Goal: Task Accomplishment & Management: Manage account settings

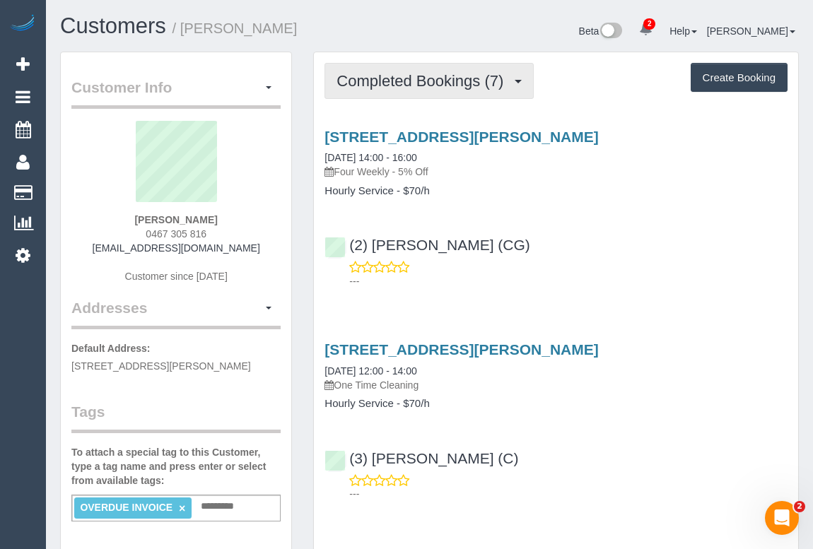
click at [408, 91] on button "Completed Bookings (7)" at bounding box center [428, 81] width 209 height 36
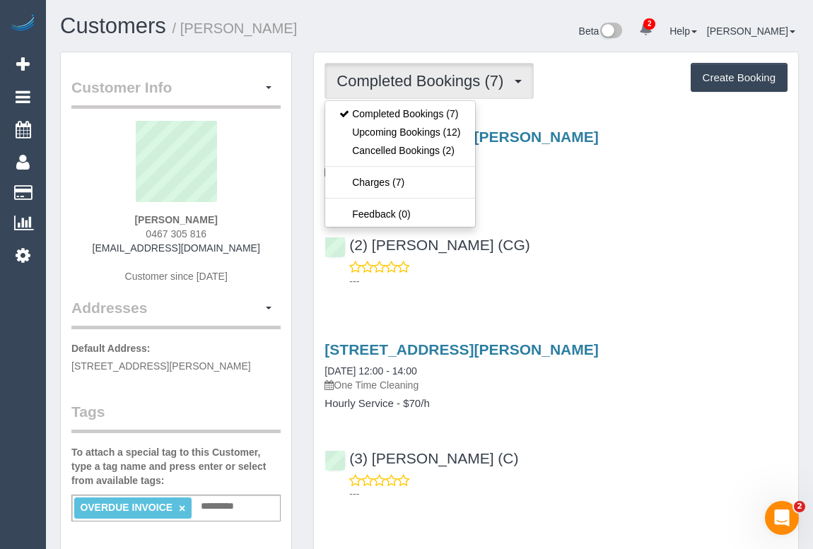
click at [387, 170] on ul "Completed Bookings (7) Upcoming Bookings (12) Cancelled Bookings (2) Charges (7…" at bounding box center [399, 163] width 151 height 127
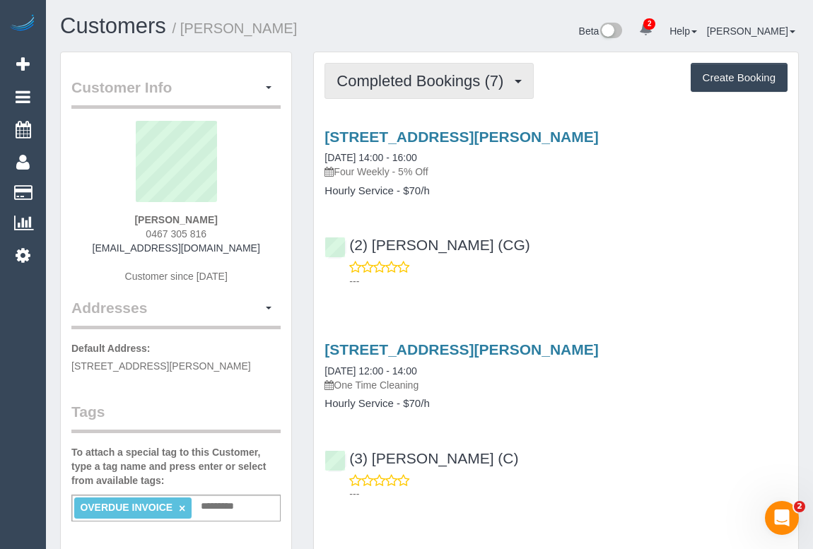
click at [396, 81] on span "Completed Bookings (7)" at bounding box center [423, 81] width 174 height 18
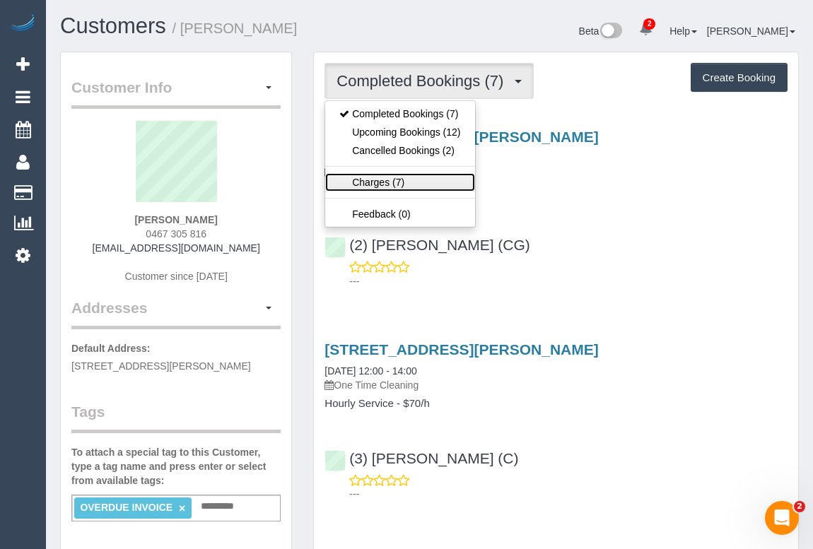
click at [370, 178] on link "Charges (7)" at bounding box center [399, 182] width 149 height 18
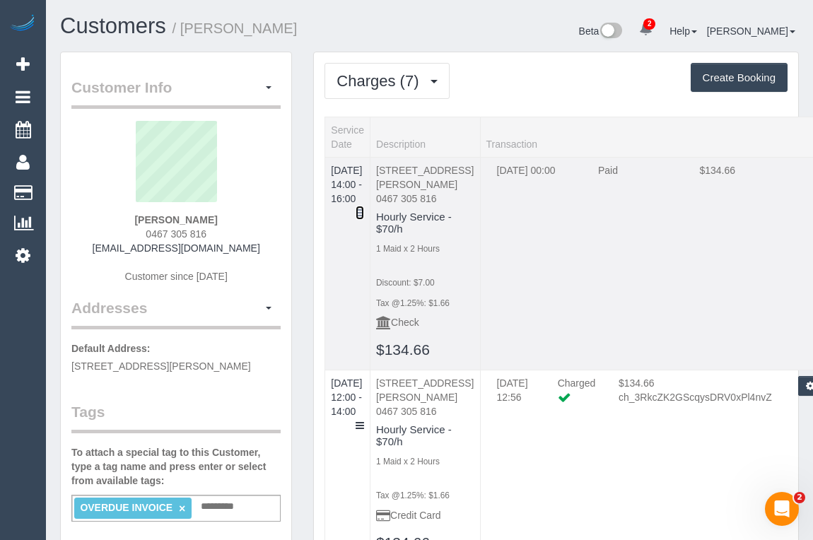
click at [364, 208] on icon at bounding box center [359, 213] width 8 height 10
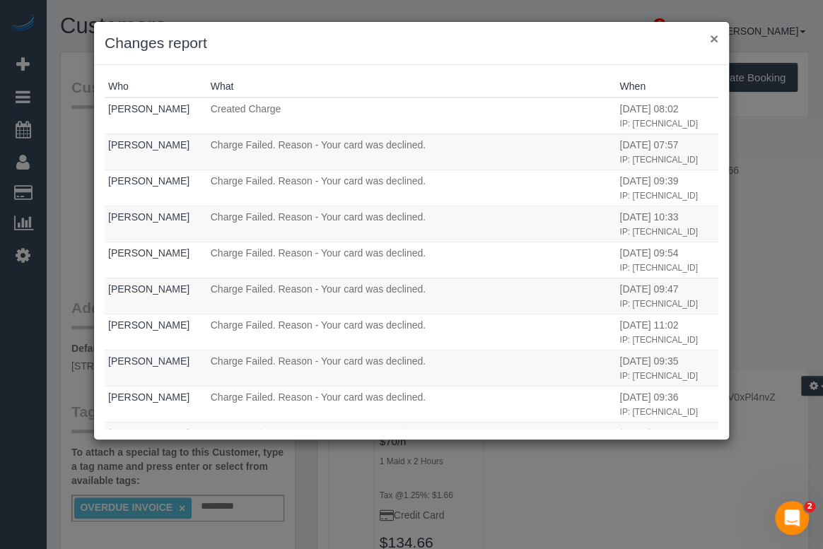
click at [713, 40] on button "×" at bounding box center [713, 38] width 8 height 15
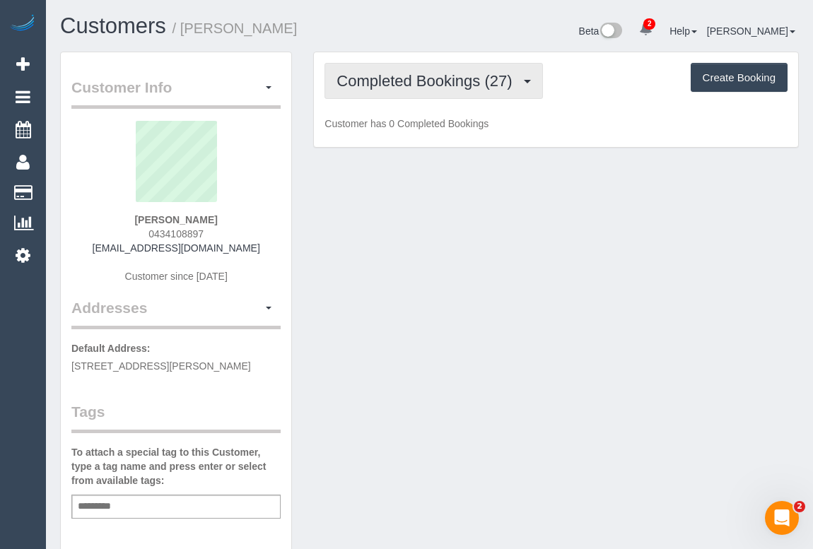
click at [421, 72] on span "Completed Bookings (27)" at bounding box center [427, 81] width 182 height 18
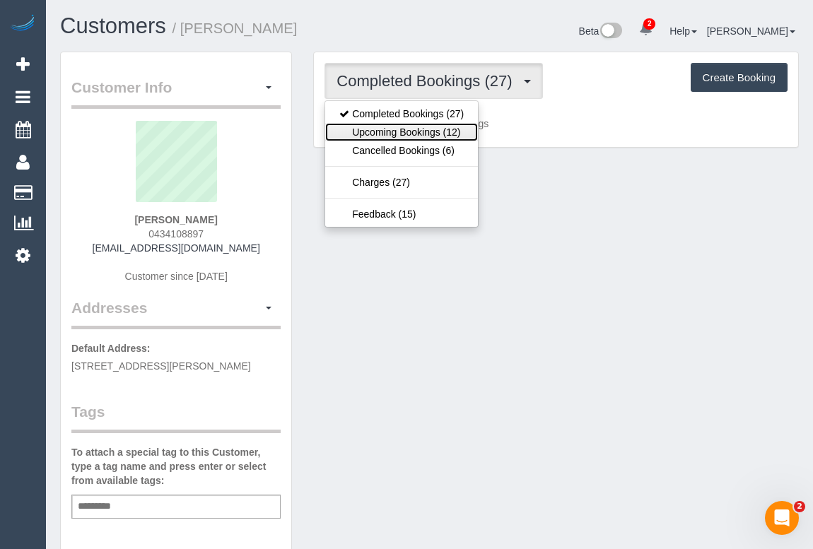
click at [418, 131] on link "Upcoming Bookings (12)" at bounding box center [401, 132] width 153 height 18
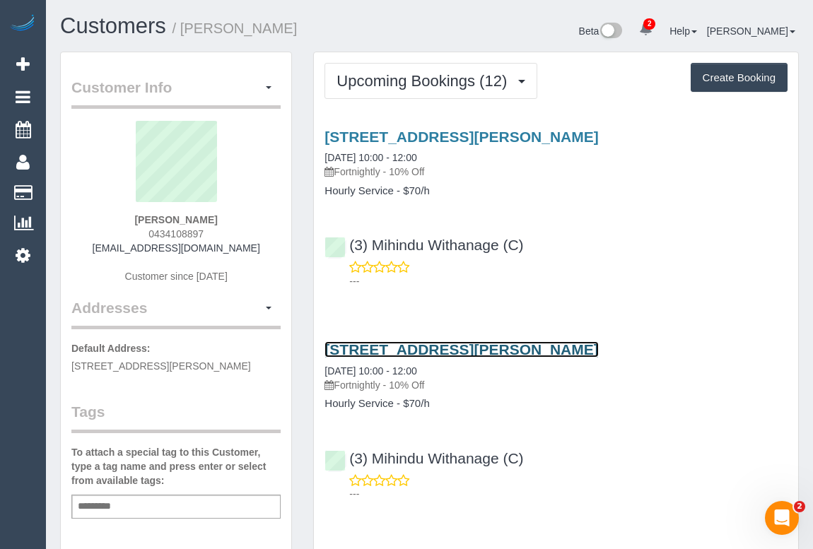
click at [461, 346] on link "Unit 2, 1 Poplar Cres, Bellfield, VIC 3081" at bounding box center [460, 349] width 273 height 16
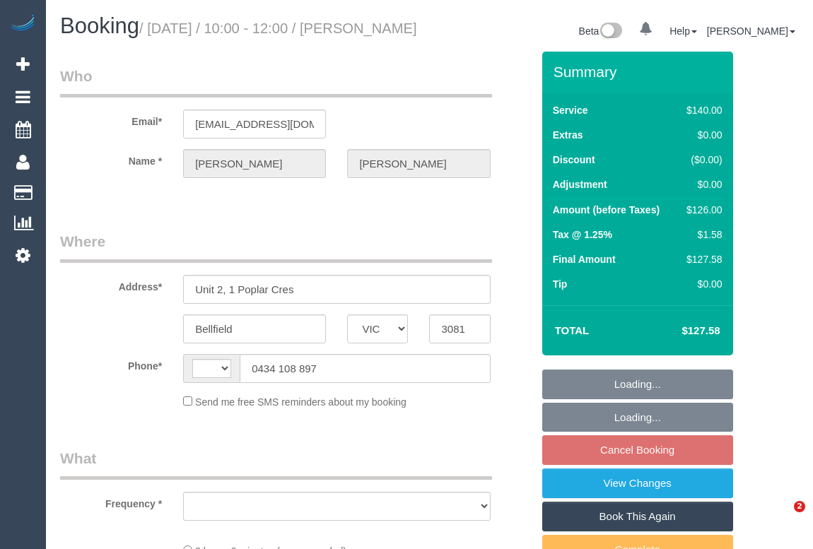
select select "VIC"
select select "string:stripe-pm_1PEqjW2GScqysDRVaVhcZPZo"
select select "number:27"
select select "number:14"
select select "number:18"
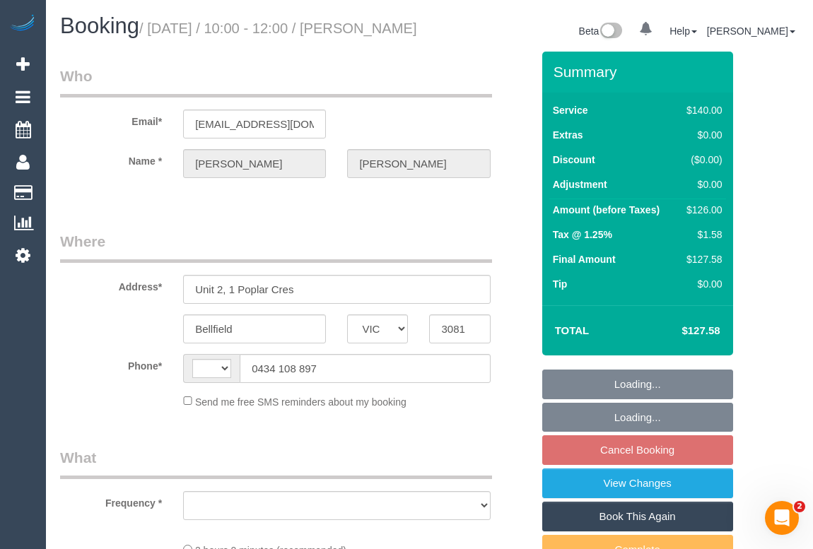
select select "number:22"
select select "number:35"
select select "number:12"
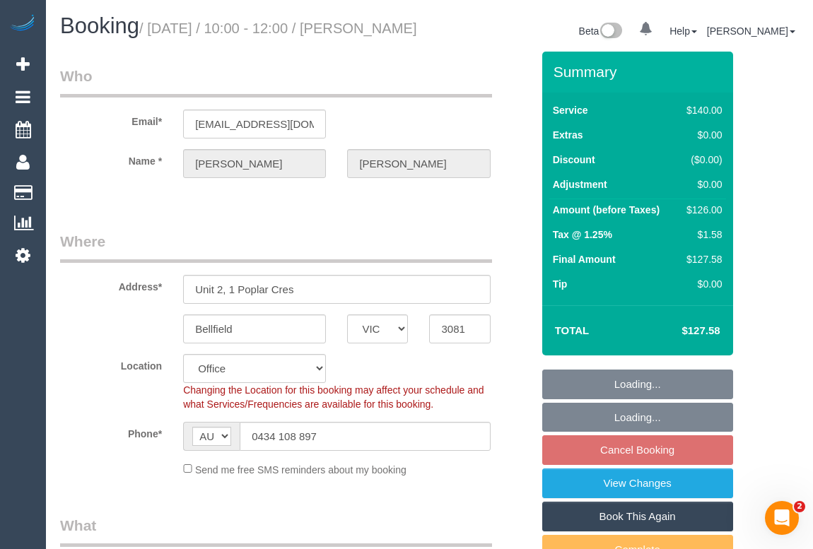
select select "string:AU"
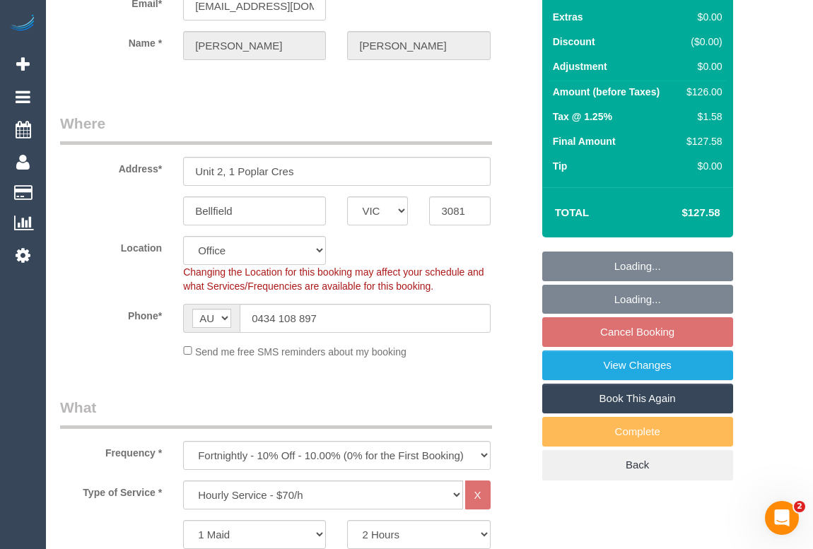
scroll to position [257, 0]
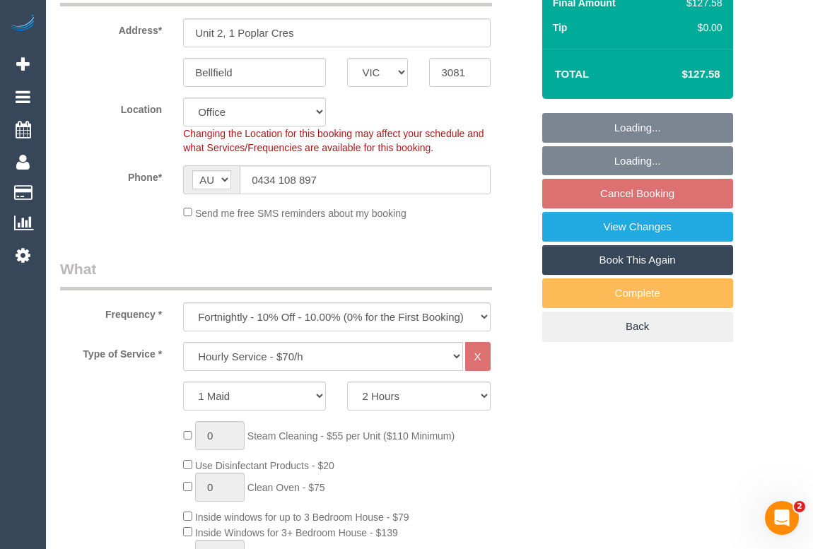
select select "object:2180"
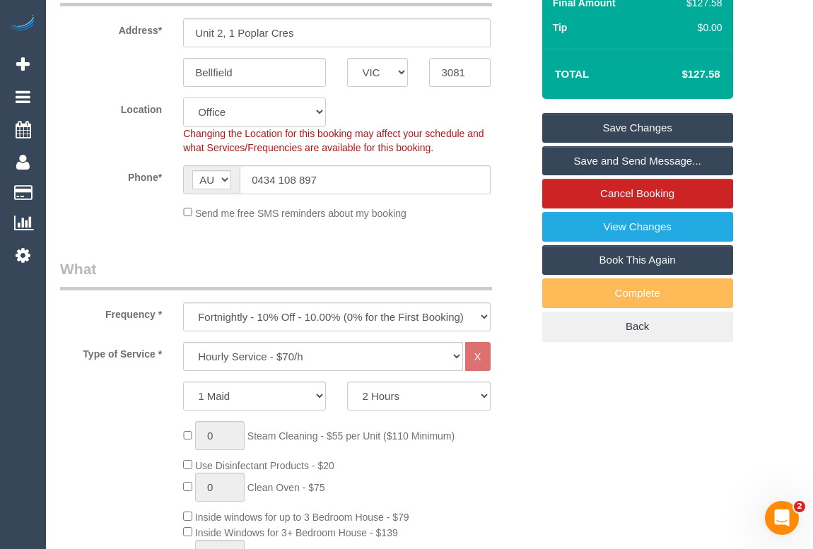
click at [321, 126] on select "Office City East (North) East (South) Inner East Inner North (East) Inner North…" at bounding box center [254, 112] width 143 height 29
select select "59"
click at [183, 113] on select "Office City East (North) East (South) Inner East Inner North (East) Inner North…" at bounding box center [254, 112] width 143 height 29
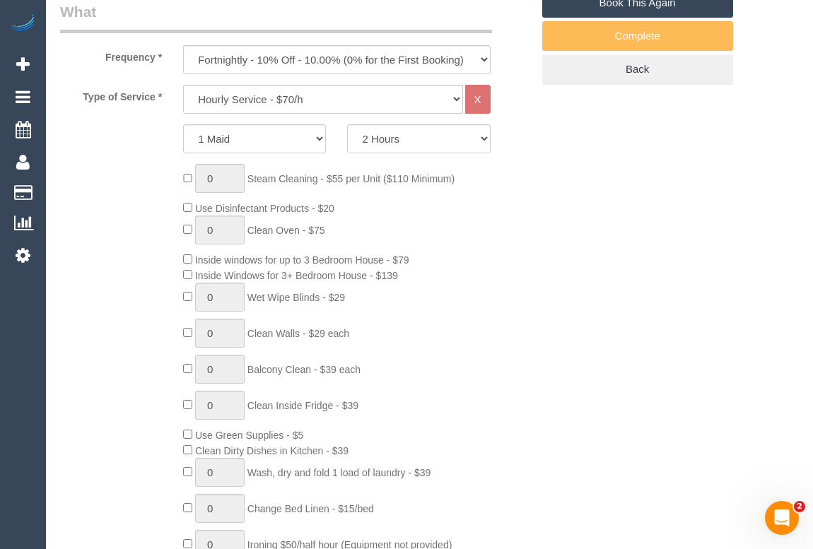
select select "object:3479"
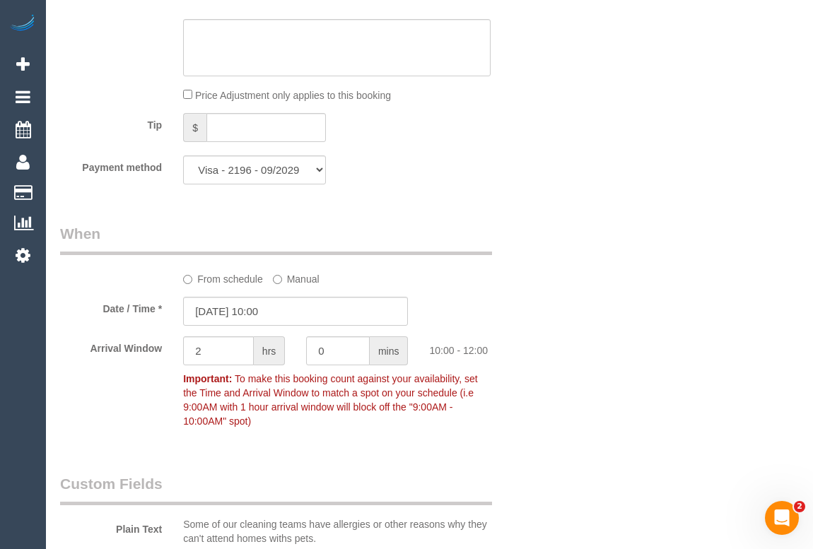
scroll to position [1477, 0]
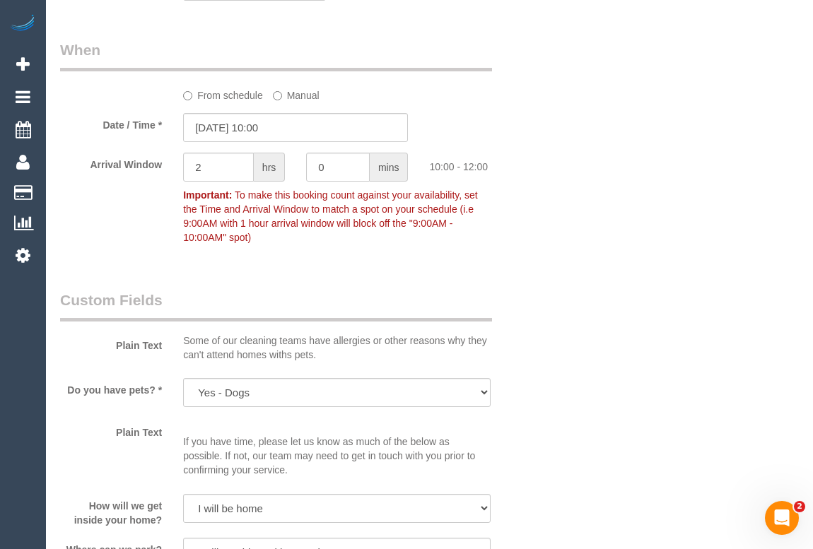
click at [204, 102] on label "From schedule" at bounding box center [223, 92] width 80 height 19
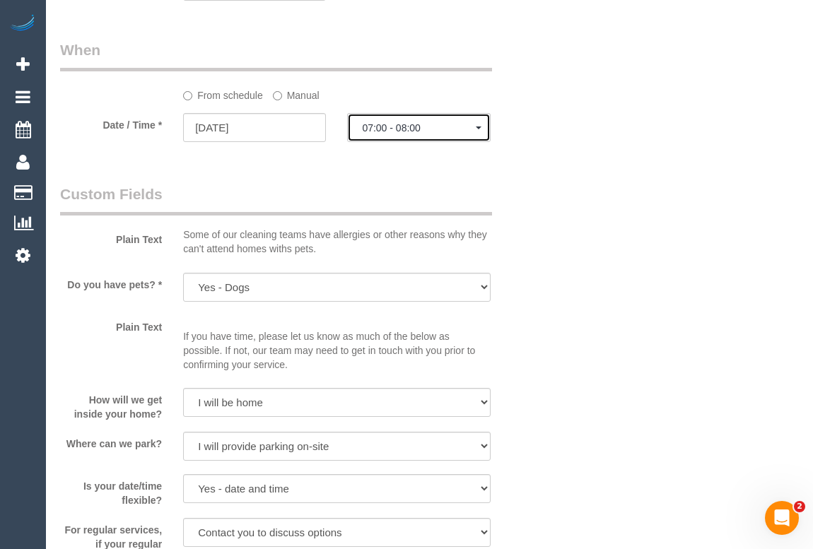
click at [403, 134] on span "07:00 - 08:00" at bounding box center [418, 127] width 113 height 11
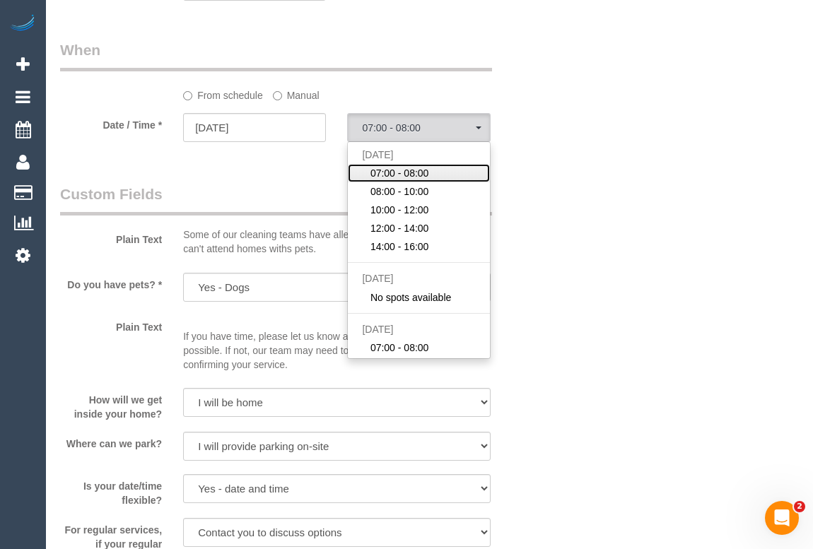
click at [394, 180] on span "07:00 - 08:00" at bounding box center [399, 173] width 59 height 14
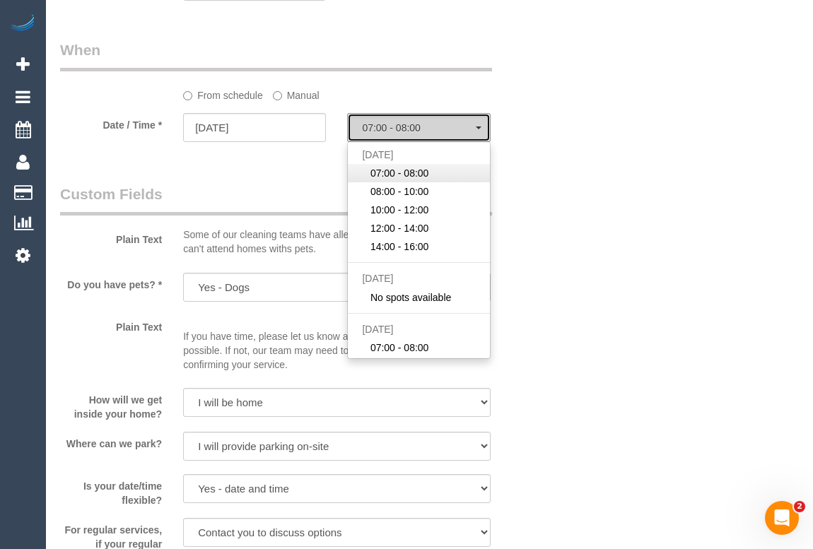
select select "spot6"
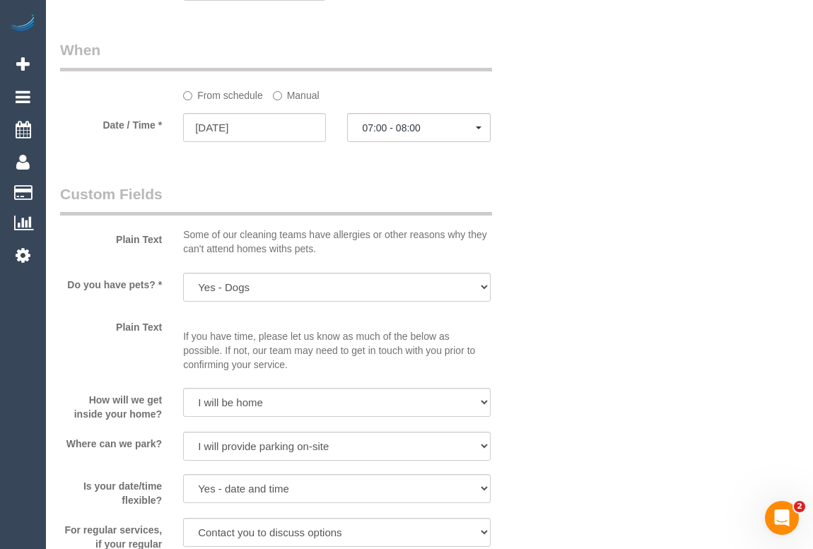
click at [591, 265] on div "Who Email* celswhelan@gmail.com Name * Celia Whelan Where Address* Unit 2, 1 Po…" at bounding box center [429, 46] width 738 height 2942
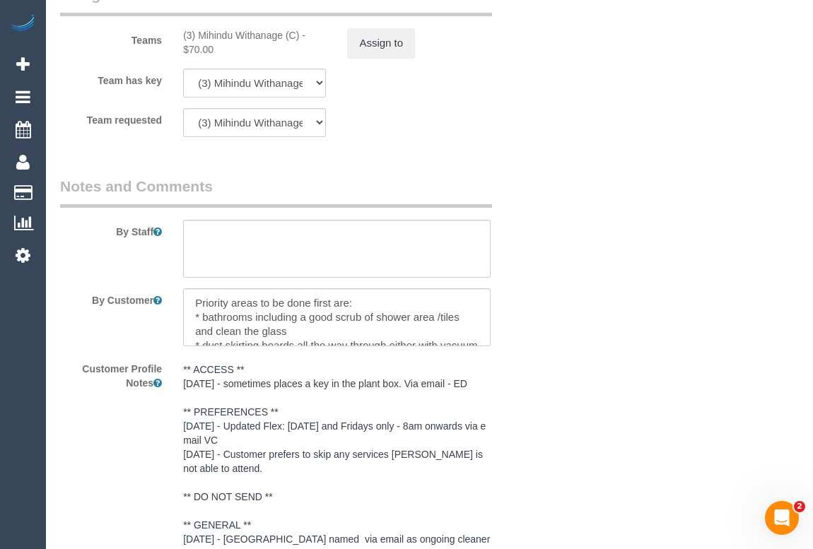
scroll to position [1968, 0]
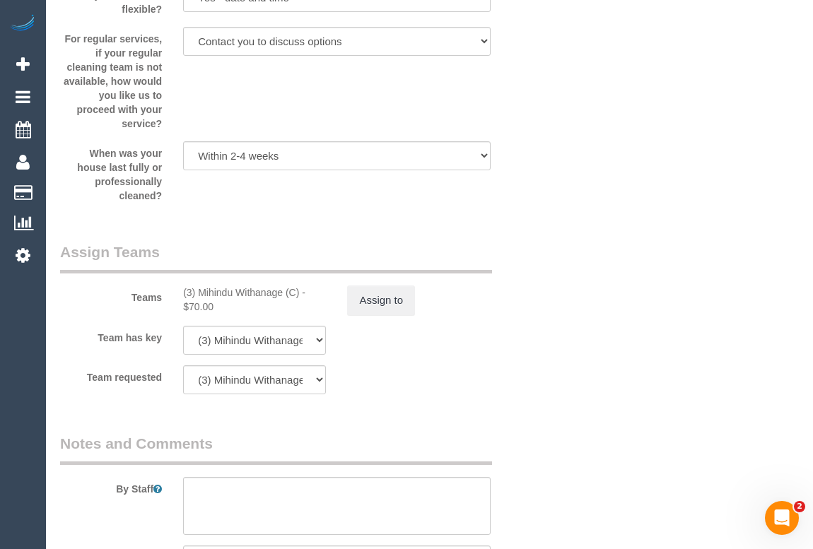
drag, startPoint x: 182, startPoint y: 305, endPoint x: 308, endPoint y: 312, distance: 126.0
click at [308, 312] on div "(3) Mihindu Withanage (C) - $70.00" at bounding box center [254, 299] width 164 height 28
copy div "(3) Mihindu Withanage (C) -"
click at [373, 315] on button "Assign to" at bounding box center [381, 300] width 68 height 30
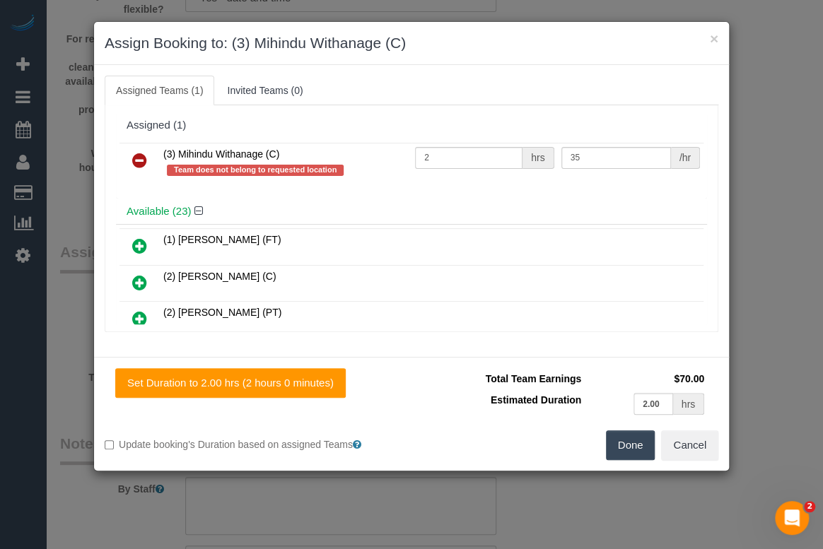
click at [143, 160] on icon at bounding box center [139, 160] width 15 height 17
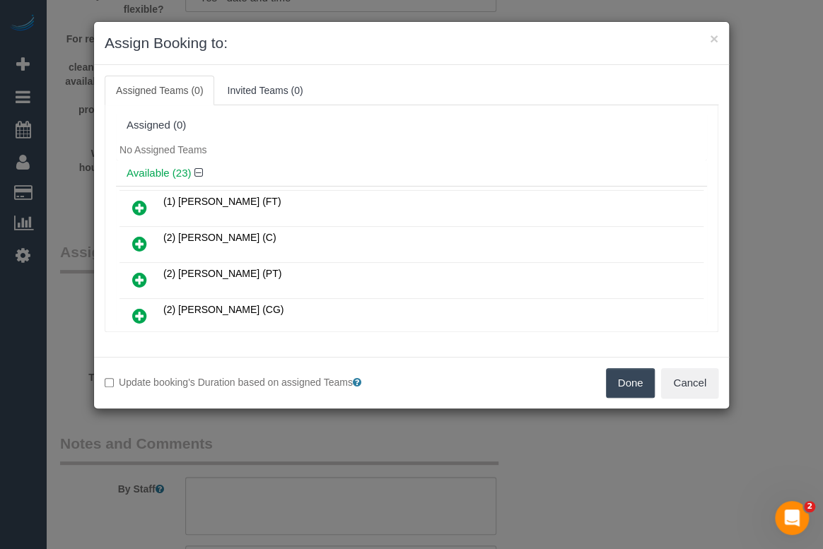
click at [620, 382] on button "Done" at bounding box center [630, 383] width 49 height 30
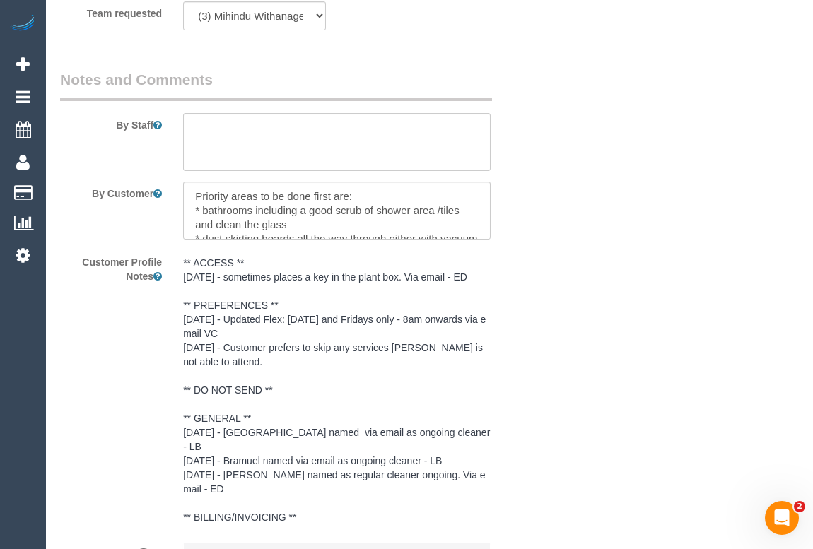
scroll to position [2482, 0]
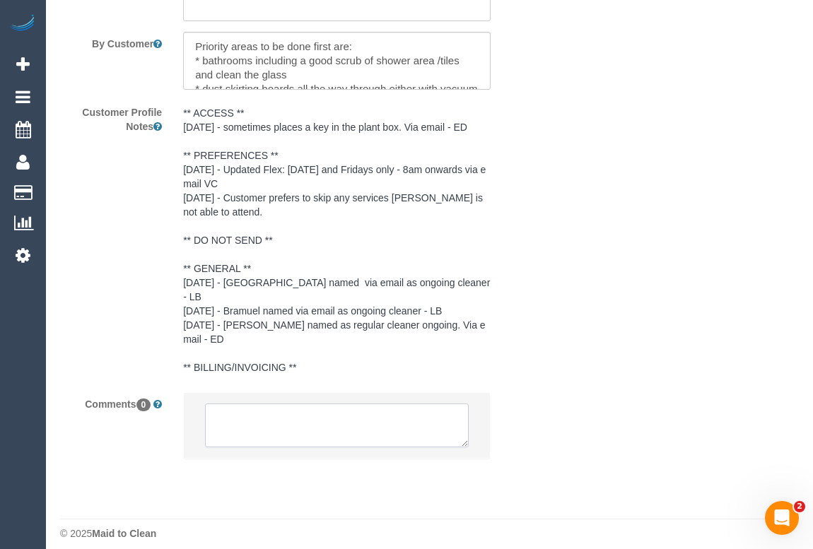
click at [287, 407] on textarea at bounding box center [336, 425] width 263 height 44
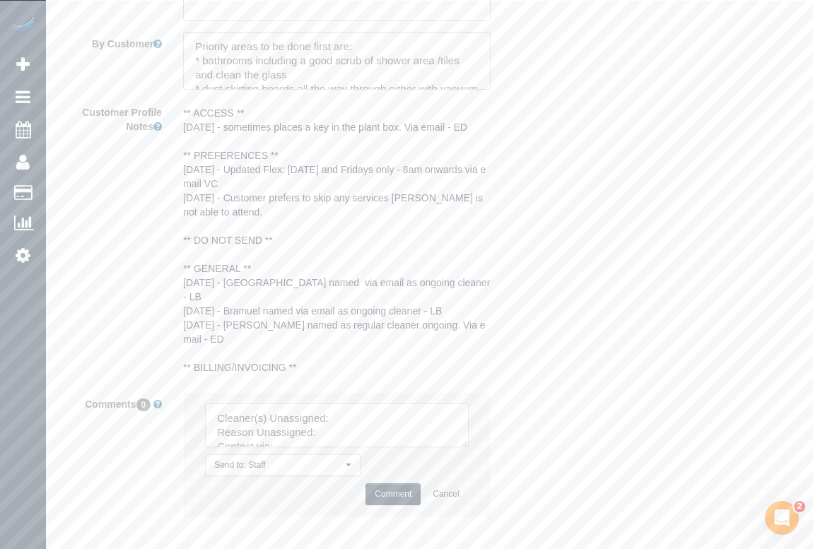
click at [336, 403] on textarea at bounding box center [336, 425] width 263 height 44
paste textarea "(3) Mihindu Withanage (C) -"
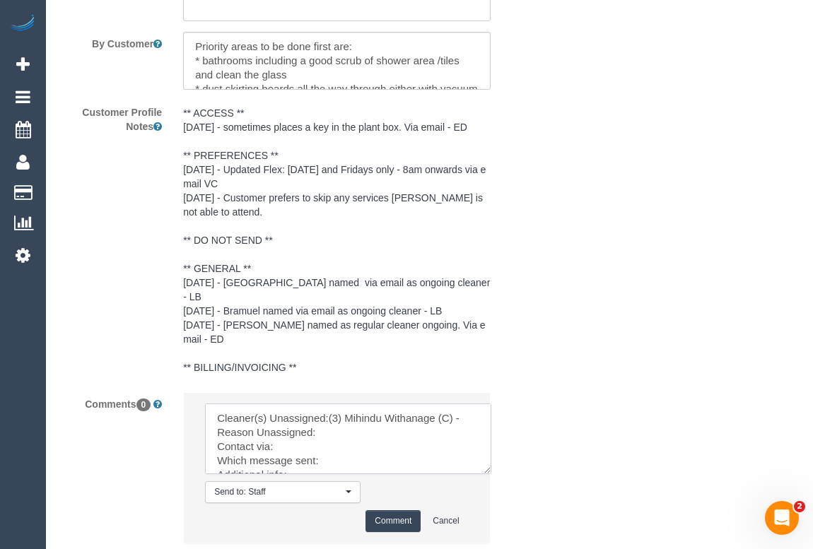
drag, startPoint x: 463, startPoint y: 431, endPoint x: 510, endPoint y: 489, distance: 74.8
click at [491, 474] on textarea at bounding box center [348, 438] width 286 height 71
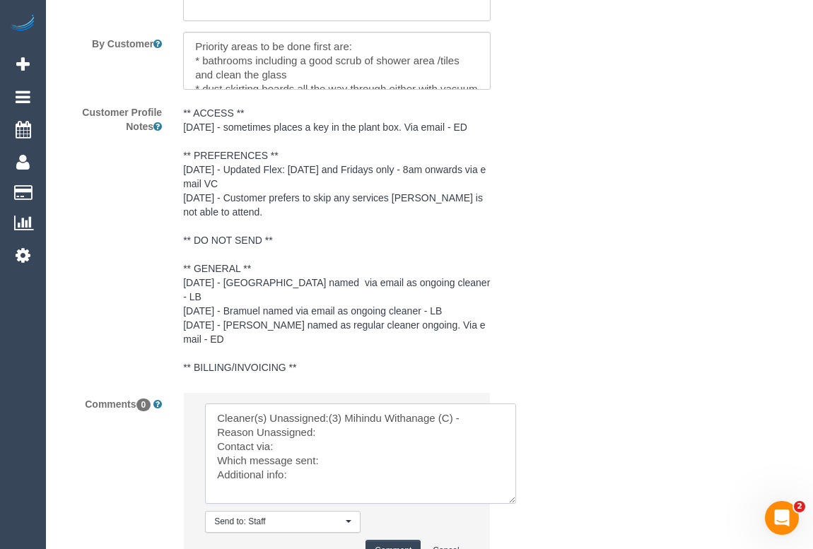
click at [343, 421] on textarea at bounding box center [360, 453] width 311 height 100
click at [424, 426] on textarea at bounding box center [360, 453] width 311 height 100
click at [312, 451] on textarea at bounding box center [360, 453] width 311 height 100
click at [351, 460] on textarea at bounding box center [360, 453] width 311 height 100
click at [337, 476] on textarea at bounding box center [360, 453] width 311 height 100
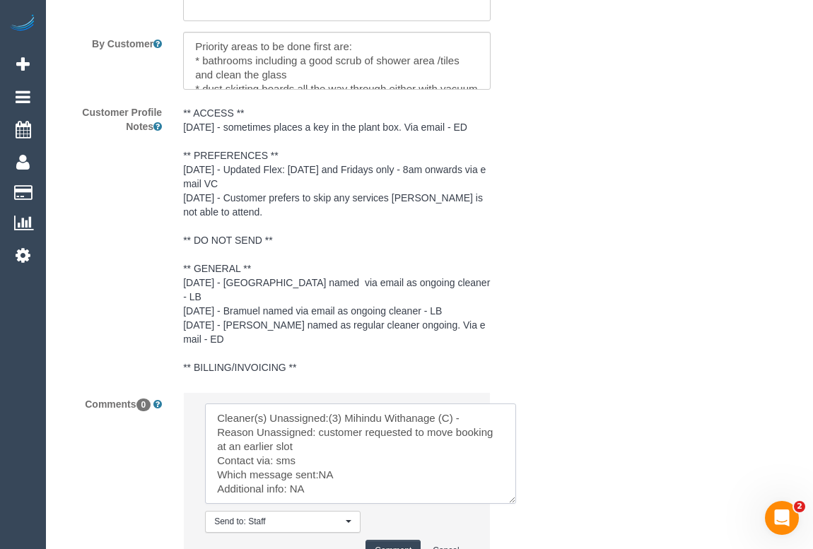
scroll to position [2597, 0]
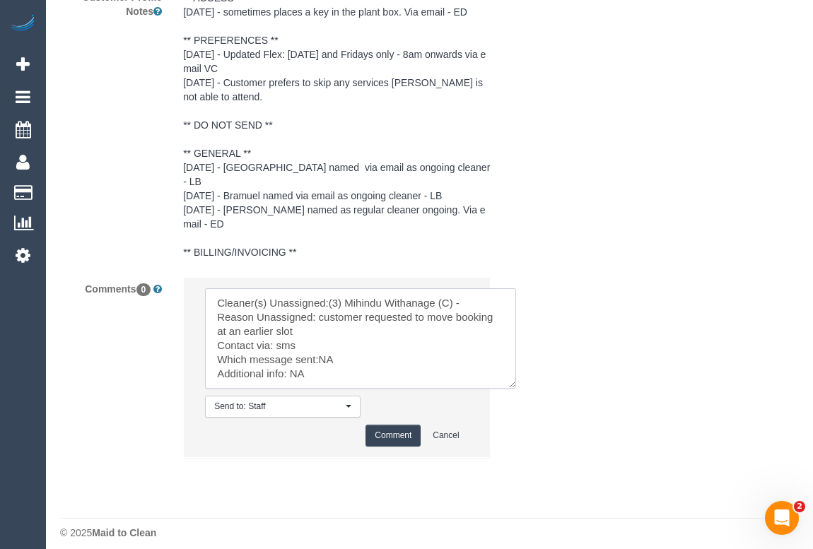
type textarea "Cleaner(s) Unassigned:(3) Mihindu Withanage (C) - Reason Unassigned: customer r…"
click at [401, 425] on button "Comment" at bounding box center [392, 436] width 55 height 22
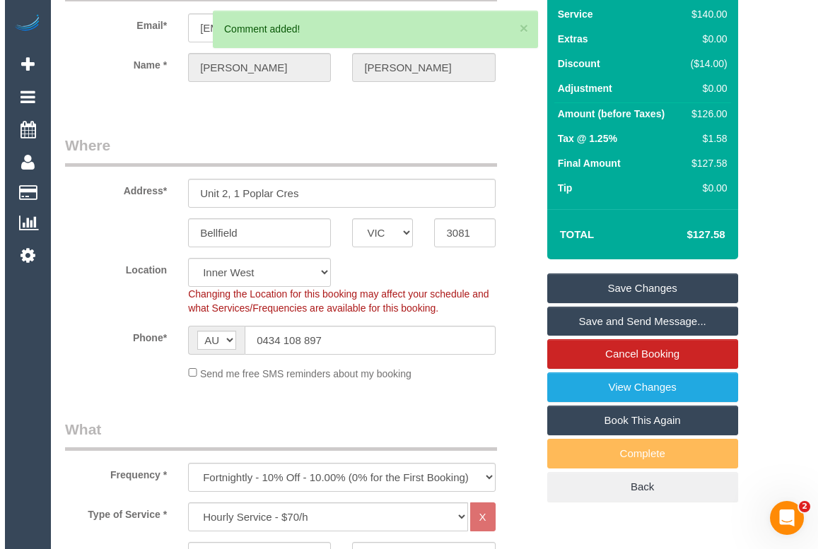
scroll to position [192, 0]
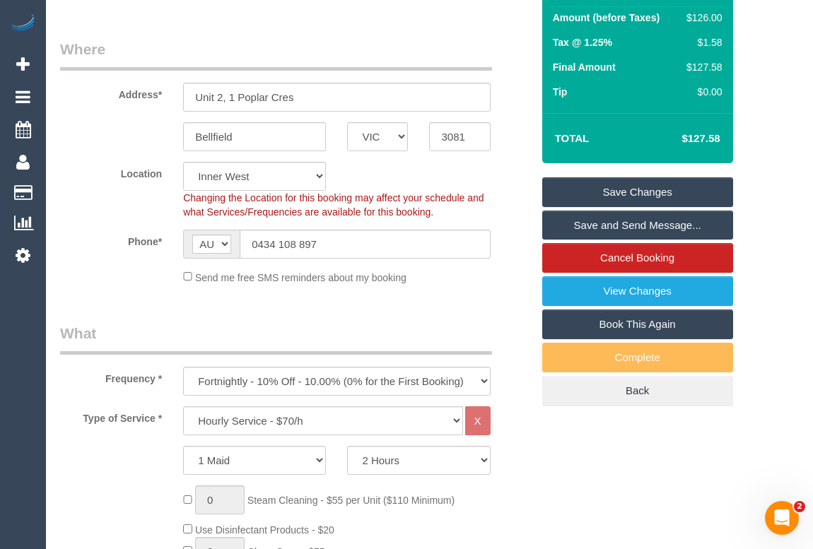
click at [639, 207] on link "Save Changes" at bounding box center [637, 192] width 191 height 30
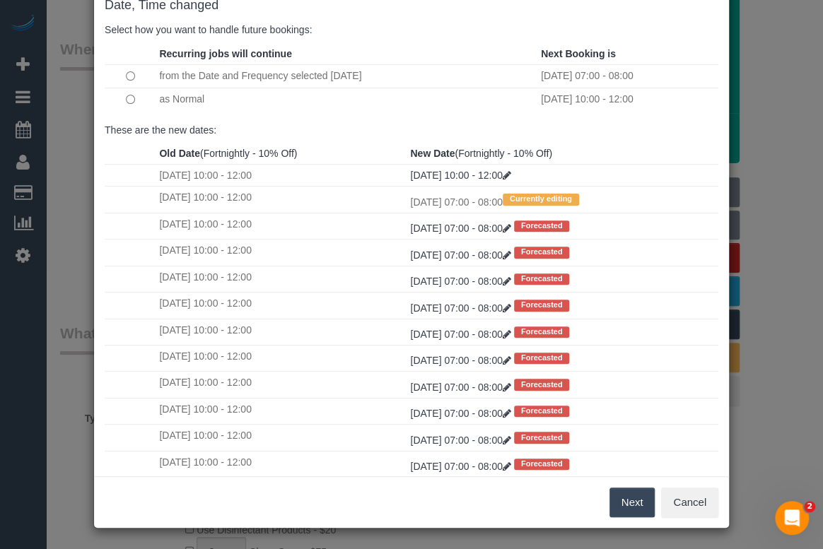
scroll to position [27, 0]
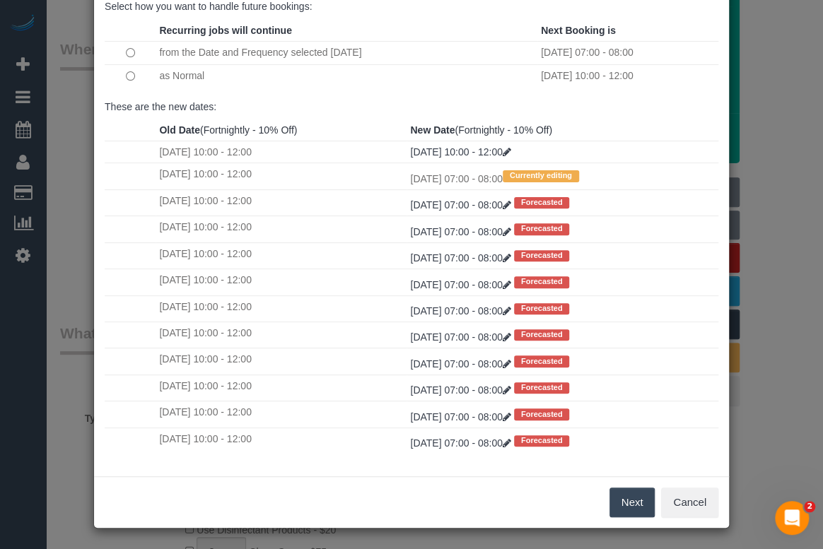
click at [623, 505] on button "Next" at bounding box center [632, 503] width 46 height 30
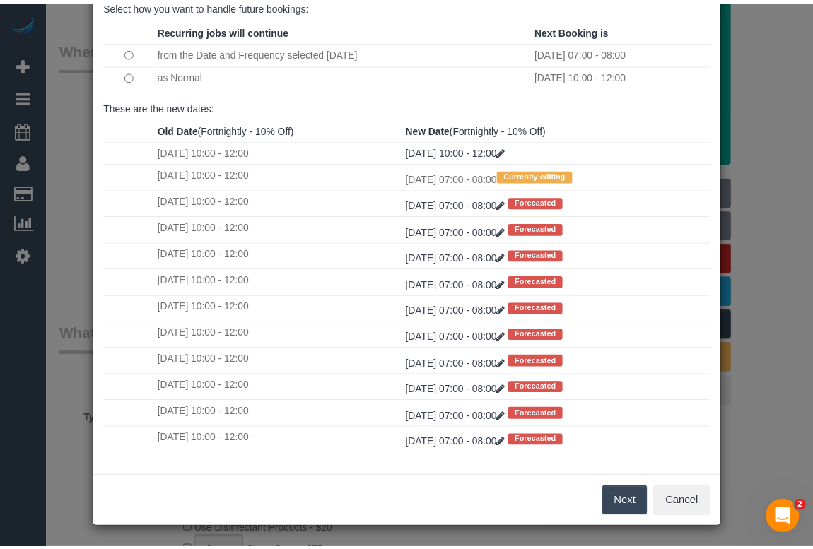
scroll to position [0, 0]
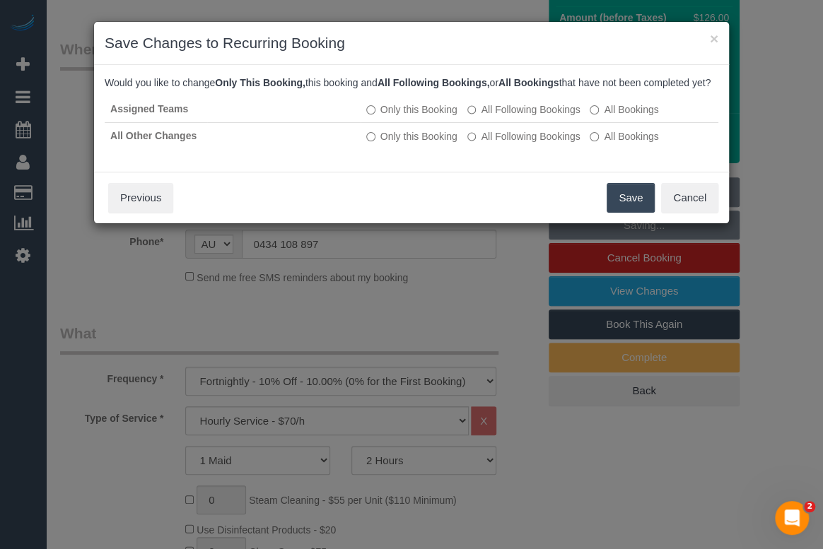
click at [621, 212] on button "Save" at bounding box center [630, 198] width 48 height 30
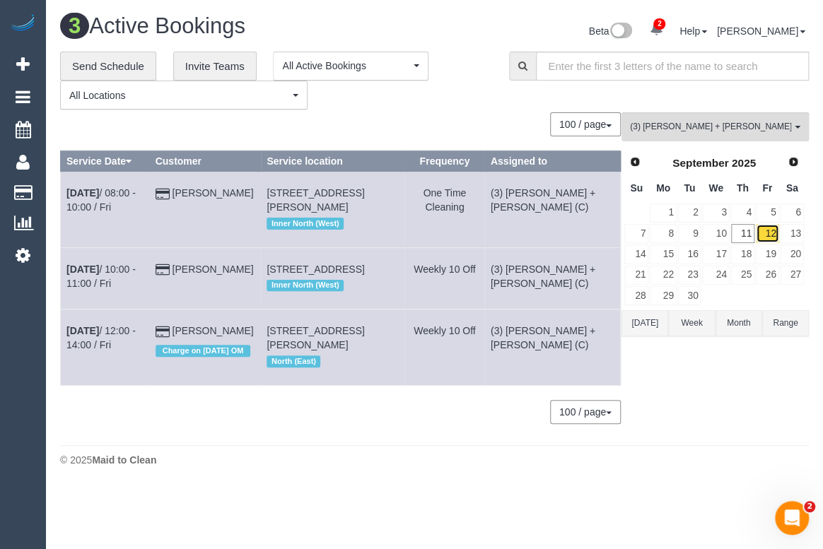
click at [760, 232] on link "12" at bounding box center [766, 233] width 23 height 19
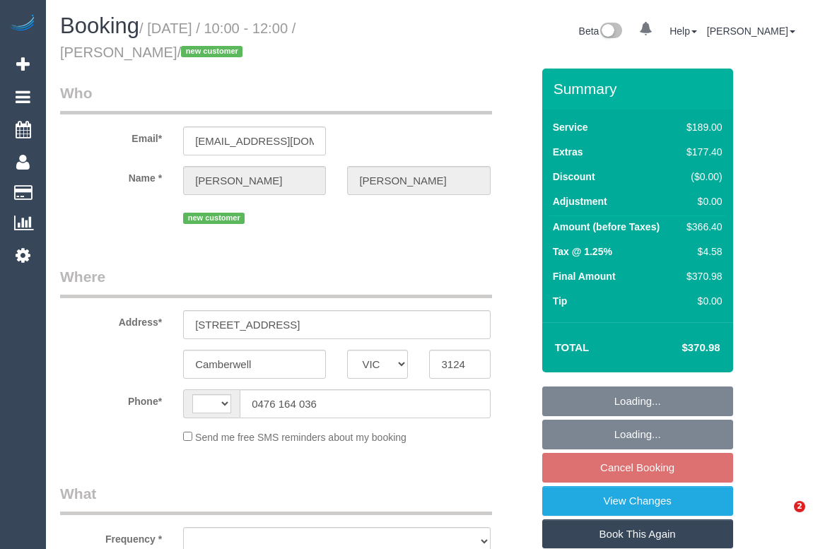
select select "VIC"
select select "string:AU"
select select "object:579"
select select "string:stripe-pm_1RuURF2GScqysDRVhSMUpMku"
select select "number:28"
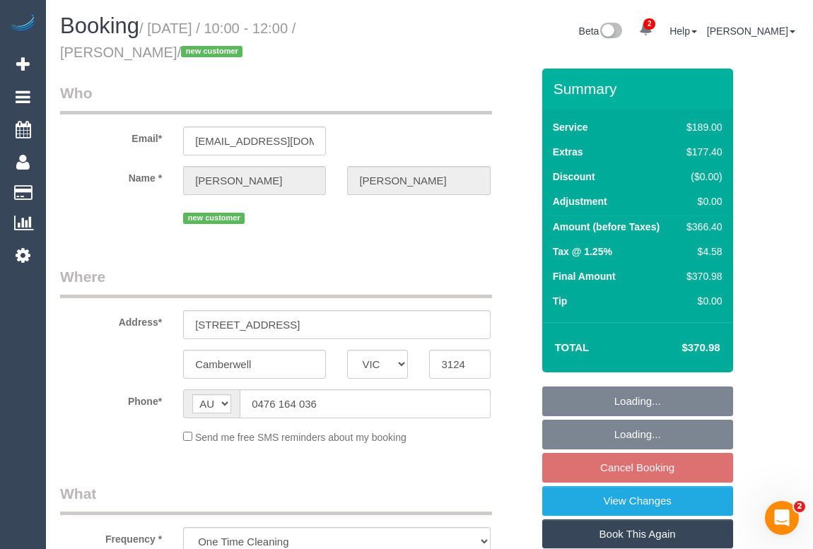
select select "number:14"
select select "number:19"
select select "number:22"
select select "number:33"
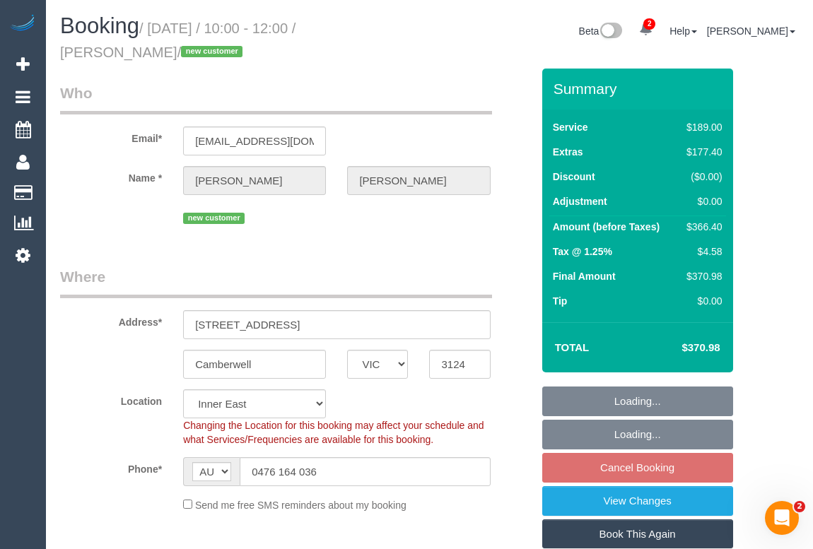
select select "object:1475"
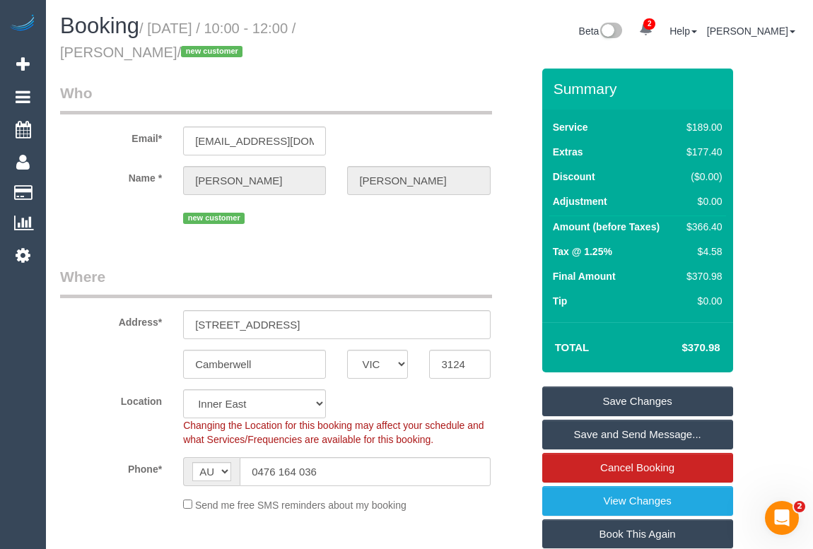
click at [410, 289] on legend "Where" at bounding box center [276, 282] width 432 height 32
drag, startPoint x: 316, startPoint y: 259, endPoint x: 314, endPoint y: 280, distance: 20.5
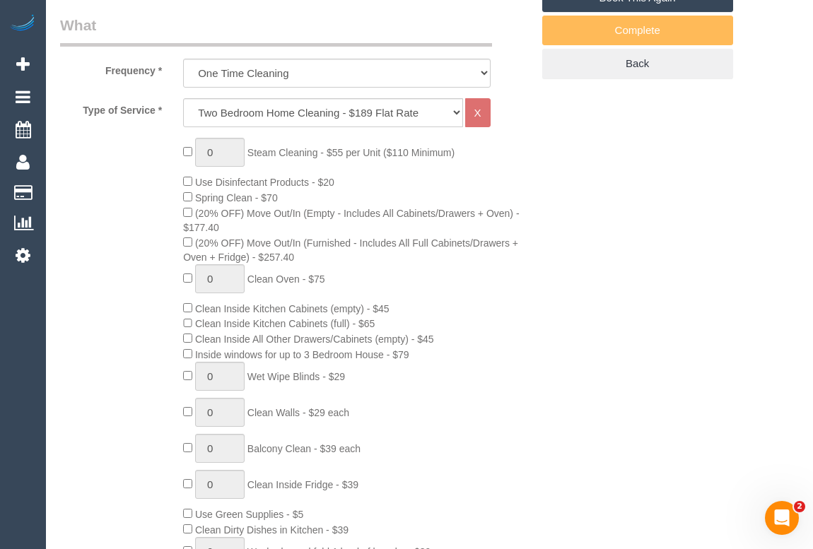
scroll to position [385, 0]
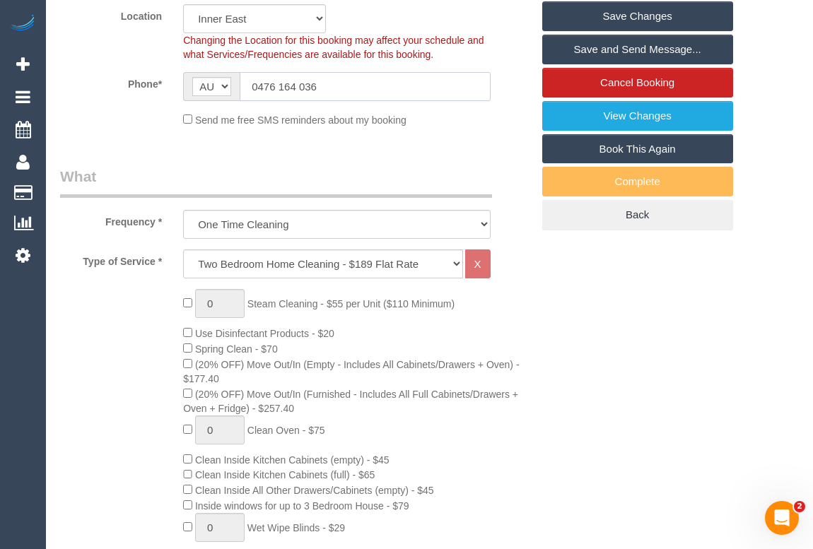
drag, startPoint x: 341, startPoint y: 93, endPoint x: 194, endPoint y: 88, distance: 147.1
click at [194, 88] on div "AF AL DZ AD AO AI AQ AG AR AM AW AU AT AZ BS BH BD BB BY BE BZ BJ BM BT BO BA B…" at bounding box center [336, 86] width 307 height 29
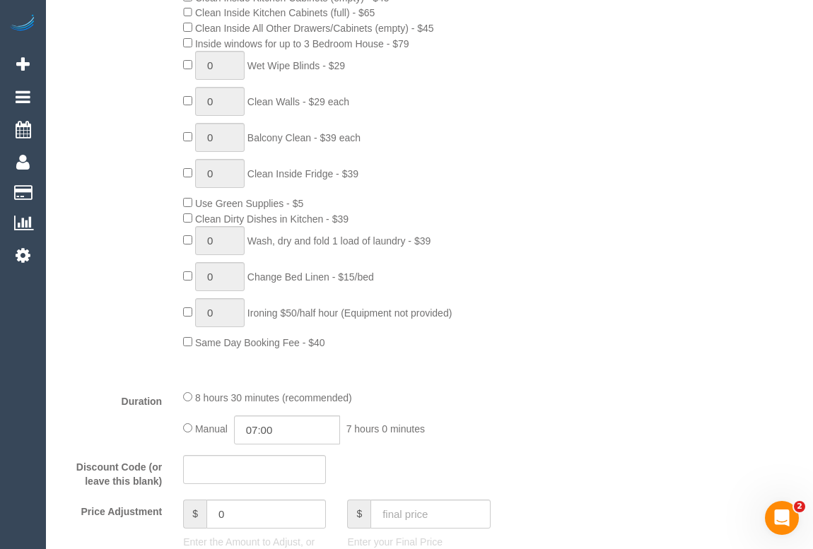
scroll to position [835, 0]
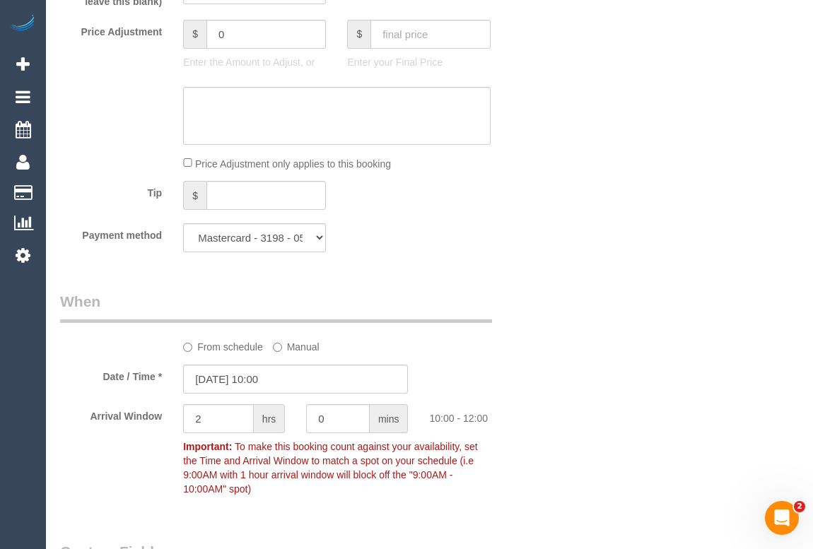
scroll to position [1413, 0]
